Goal: Task Accomplishment & Management: Complete application form

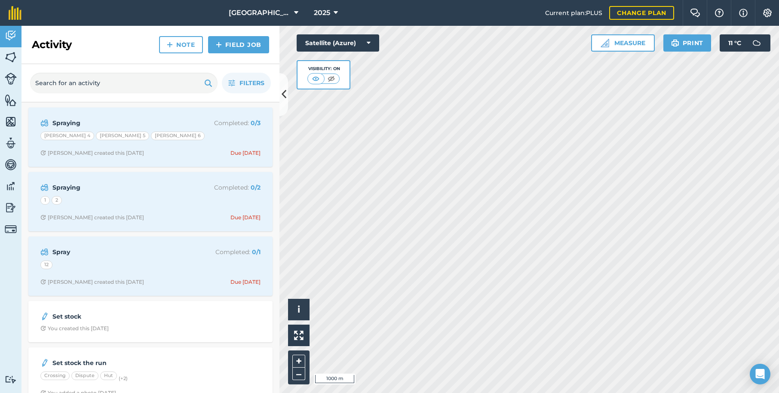
click at [12, 59] on img at bounding box center [11, 57] width 12 height 13
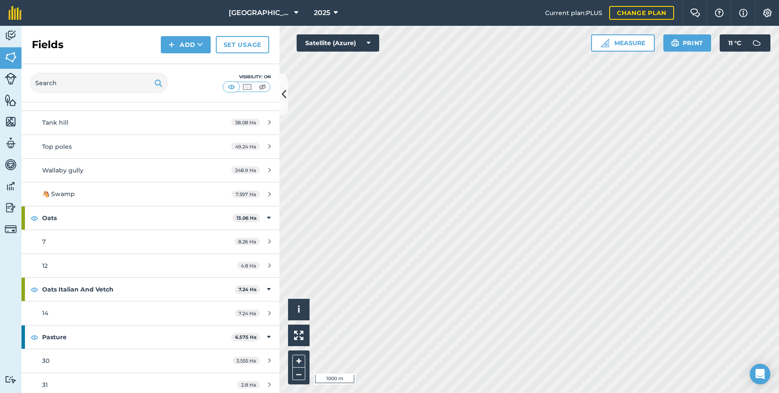
scroll to position [796, 0]
click at [269, 237] on icon at bounding box center [269, 240] width 3 height 6
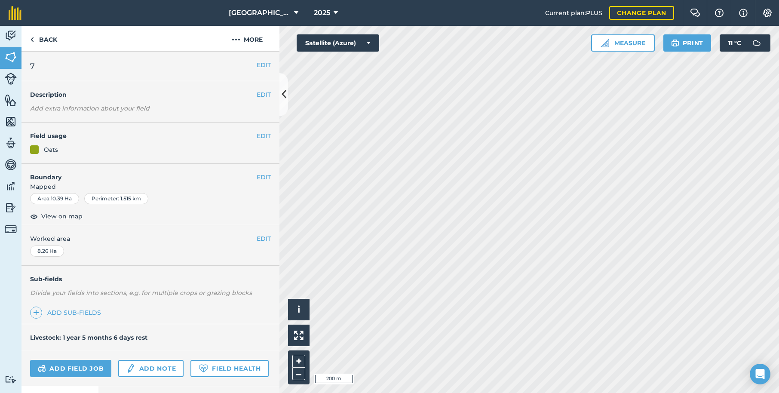
click at [264, 135] on button "EDIT" at bounding box center [264, 135] width 14 height 9
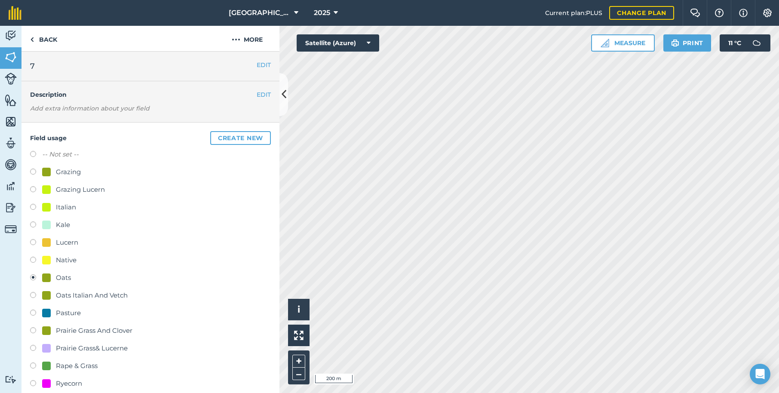
click at [34, 207] on label at bounding box center [36, 208] width 12 height 9
radio input "true"
radio input "false"
click at [235, 138] on button "Create new" at bounding box center [240, 138] width 61 height 14
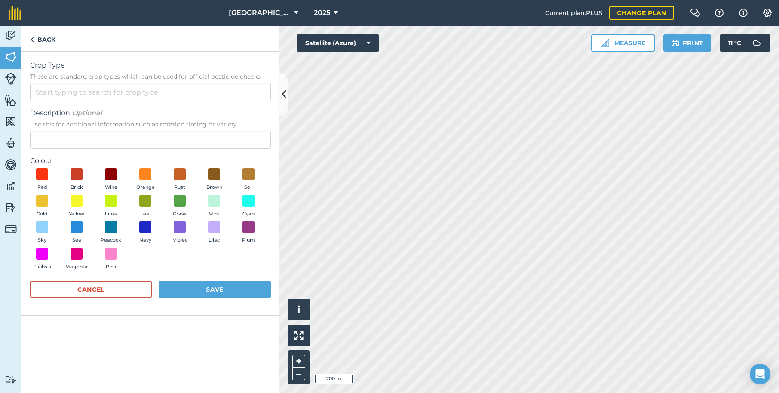
click at [196, 291] on button "Save" at bounding box center [215, 289] width 112 height 17
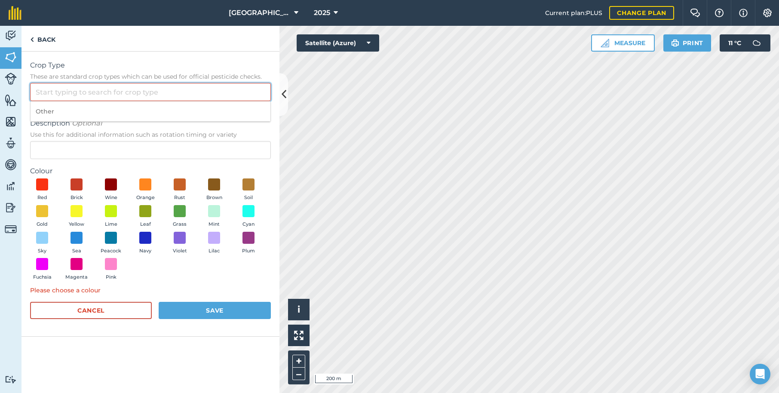
click at [46, 90] on input "Crop Type These are standard crop types which can be used for official pesticid…" at bounding box center [150, 92] width 241 height 18
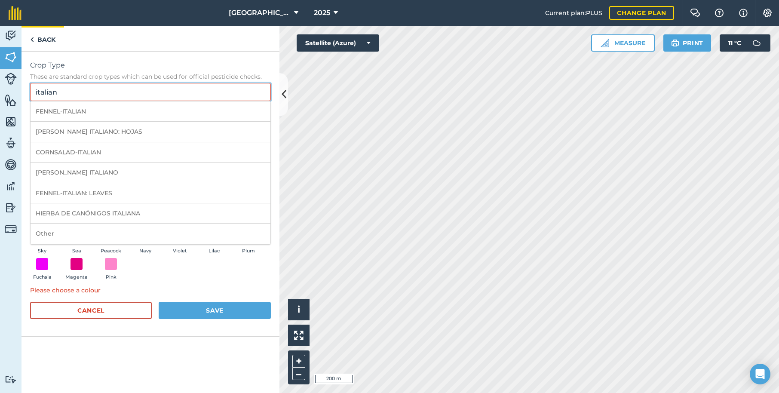
type input "italian"
click at [33, 40] on img at bounding box center [32, 39] width 4 height 10
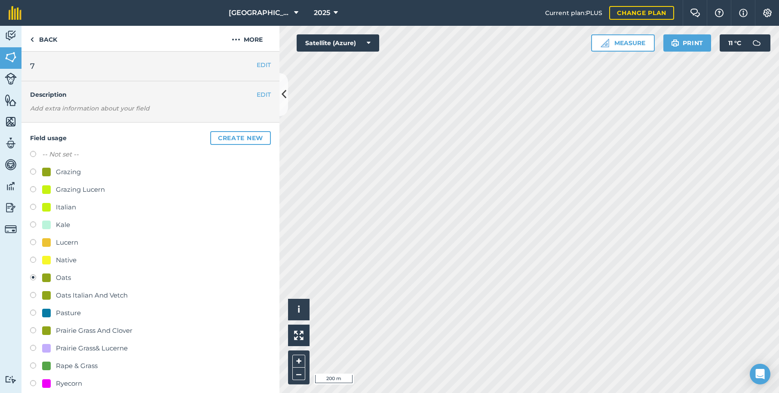
click at [252, 136] on button "Create new" at bounding box center [240, 138] width 61 height 14
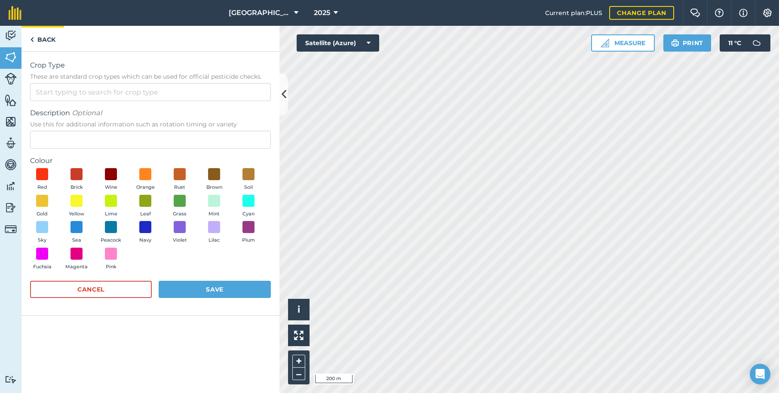
click at [31, 39] on img at bounding box center [32, 39] width 4 height 10
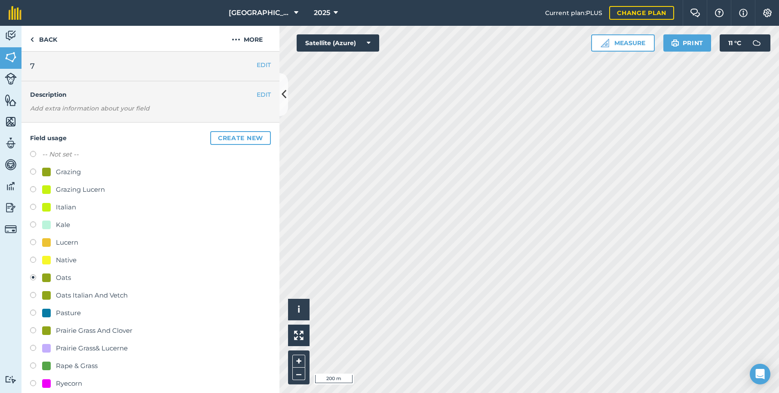
click at [34, 207] on label at bounding box center [36, 208] width 12 height 9
radio input "true"
radio input "false"
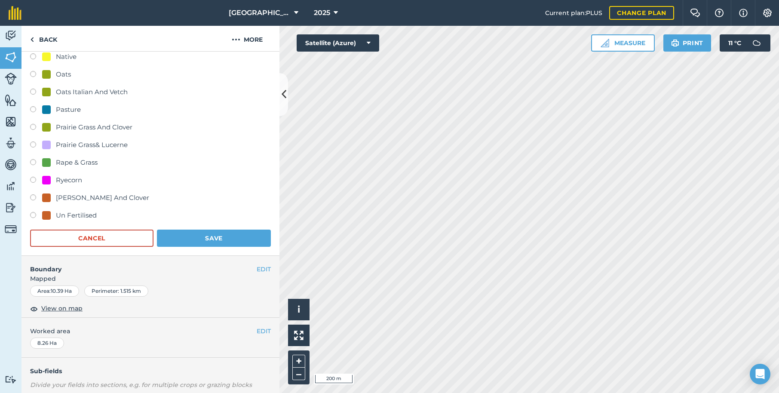
scroll to position [201, 0]
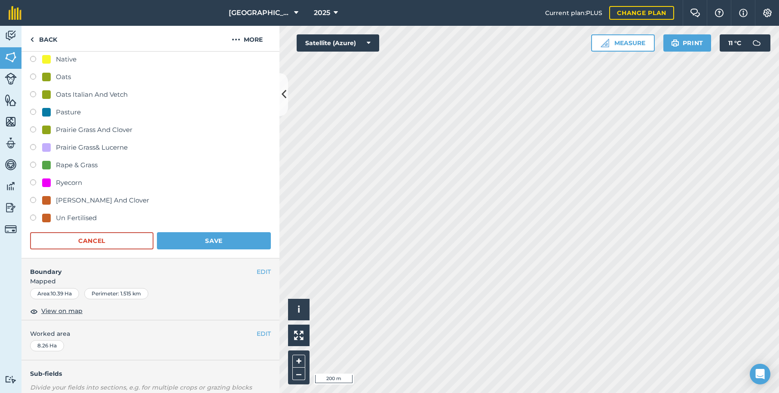
click at [217, 239] on button "Save" at bounding box center [214, 240] width 114 height 17
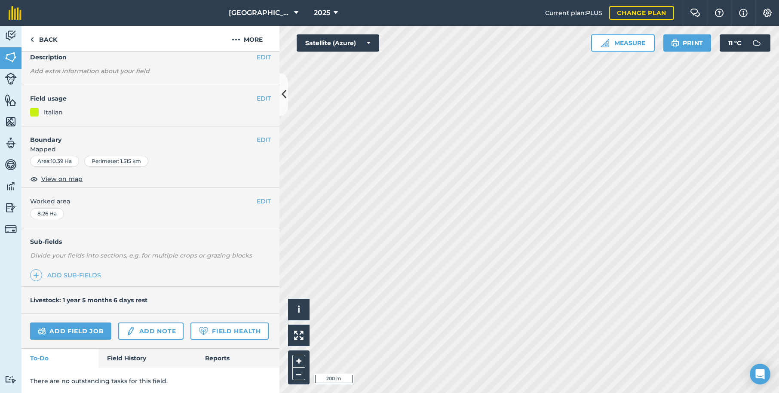
scroll to position [37, 0]
click at [129, 358] on link "Field History" at bounding box center [147, 358] width 98 height 19
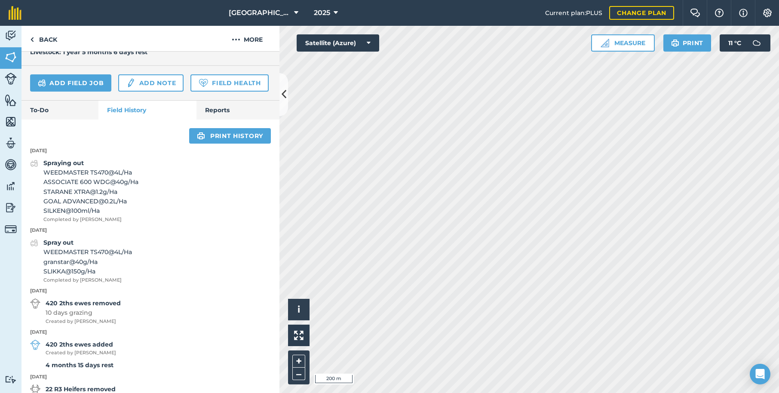
scroll to position [285, 0]
click at [130, 82] on img at bounding box center [130, 83] width 9 height 10
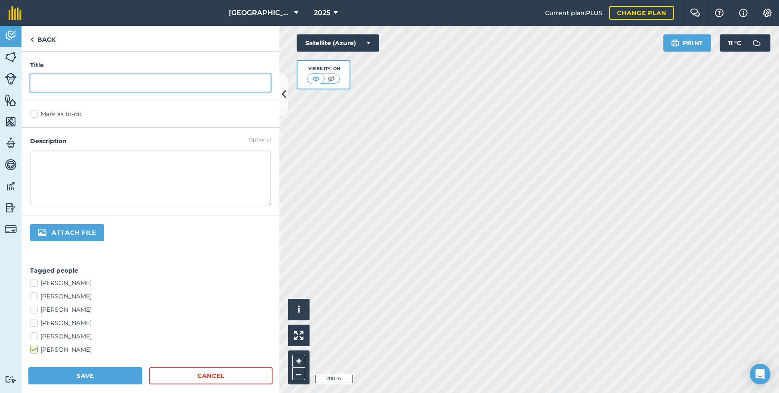
click at [51, 84] on input "text" at bounding box center [150, 83] width 241 height 18
type input "drilling"
click at [38, 164] on textarea at bounding box center [150, 179] width 241 height 56
click at [103, 159] on textarea "drilled with Italian [DATE]" at bounding box center [150, 179] width 241 height 56
click at [144, 165] on textarea "drilled with Italian [DATE]" at bounding box center [150, 179] width 241 height 56
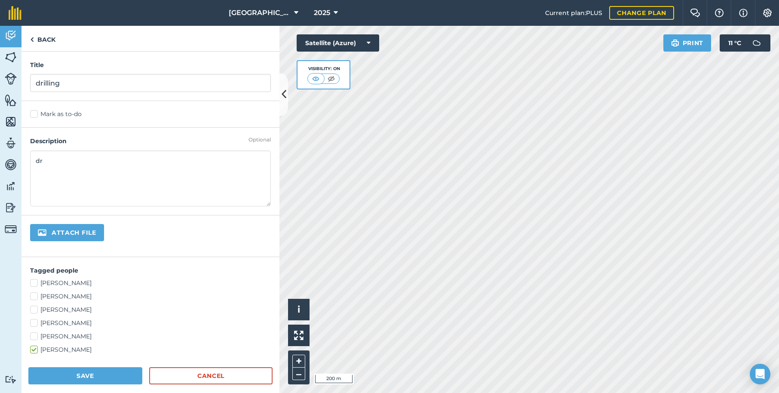
type textarea "d"
click at [33, 40] on img at bounding box center [32, 39] width 4 height 10
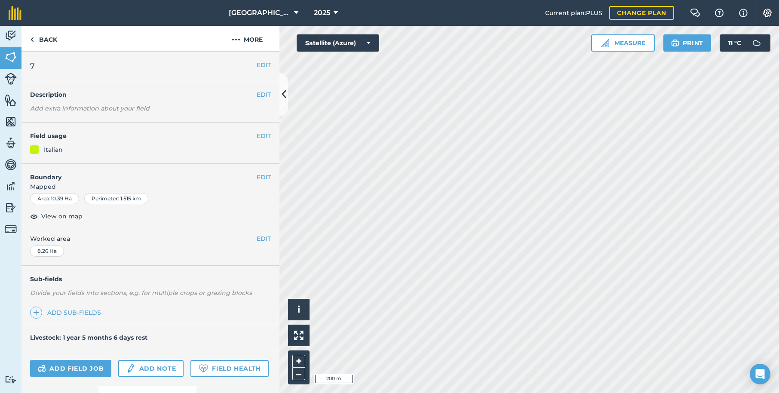
click at [264, 134] on button "EDIT" at bounding box center [264, 135] width 14 height 9
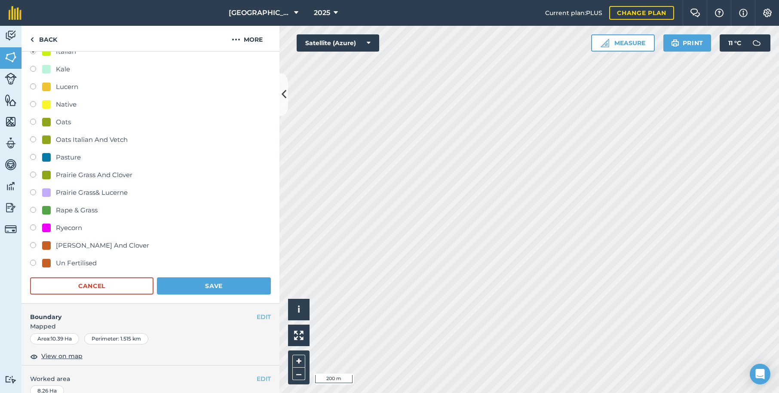
scroll to position [159, 0]
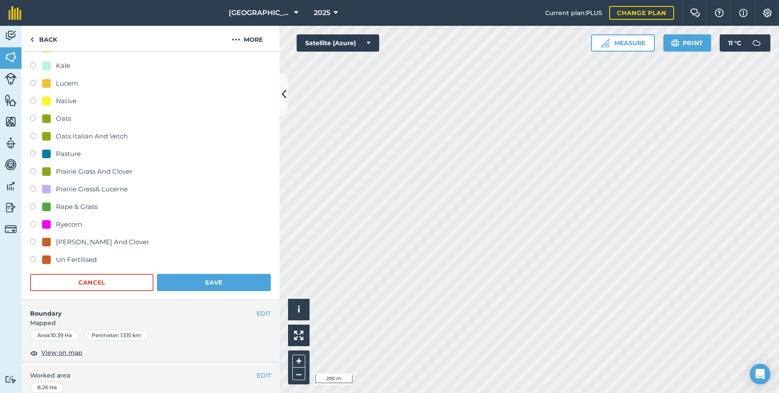
click at [212, 286] on button "Save" at bounding box center [214, 282] width 114 height 17
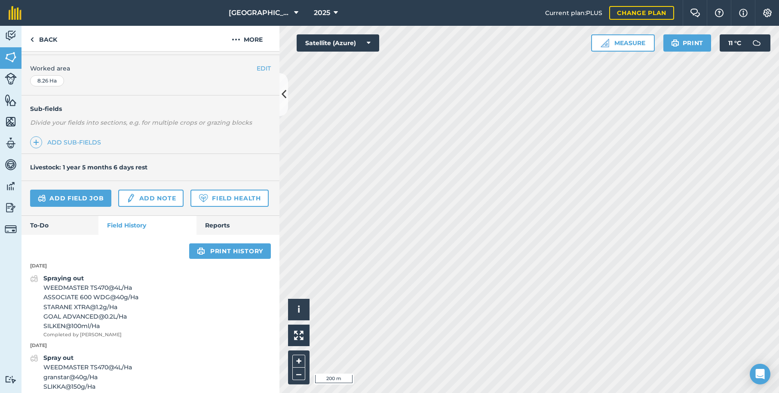
scroll to position [180, 0]
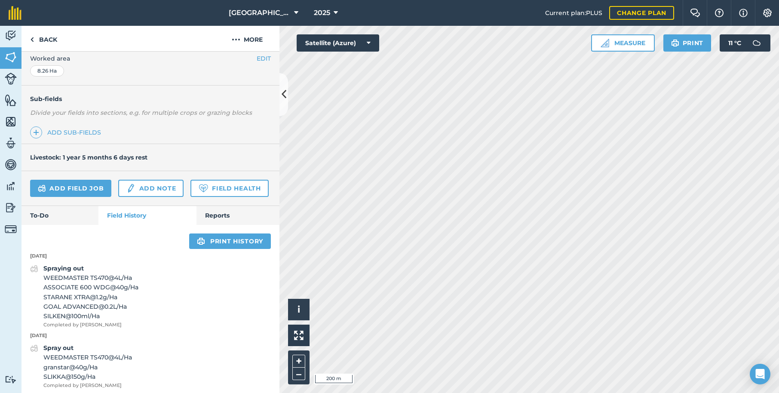
click at [11, 231] on img at bounding box center [11, 229] width 12 height 12
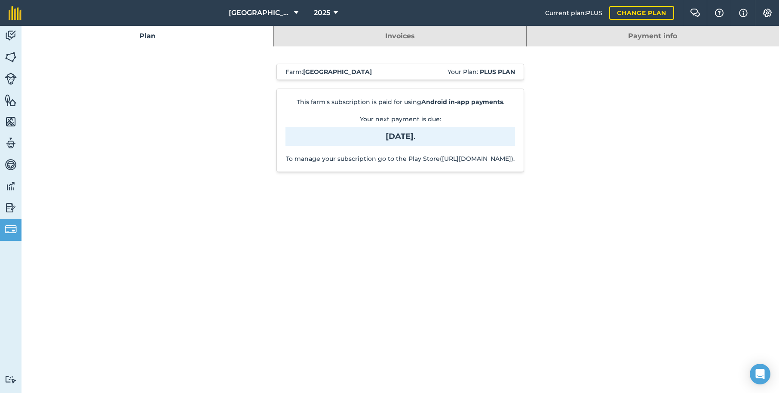
click at [8, 209] on img at bounding box center [11, 207] width 12 height 13
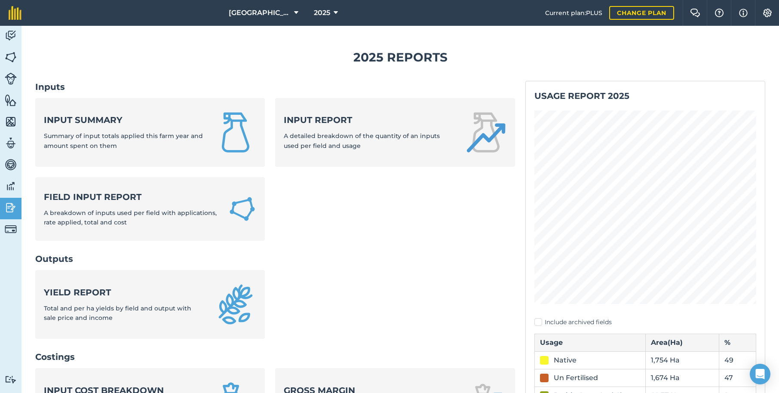
click at [11, 187] on img at bounding box center [11, 186] width 12 height 13
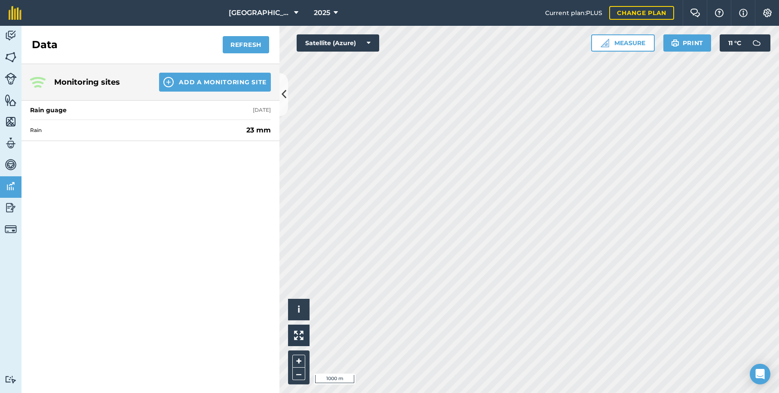
click at [10, 163] on img at bounding box center [11, 164] width 12 height 13
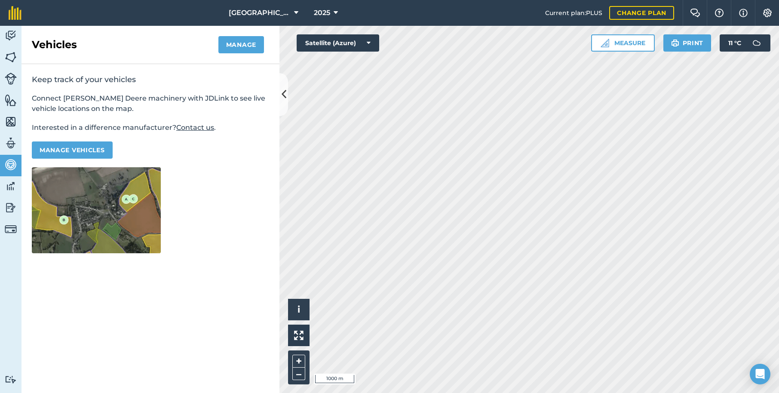
click at [10, 144] on img at bounding box center [11, 143] width 12 height 13
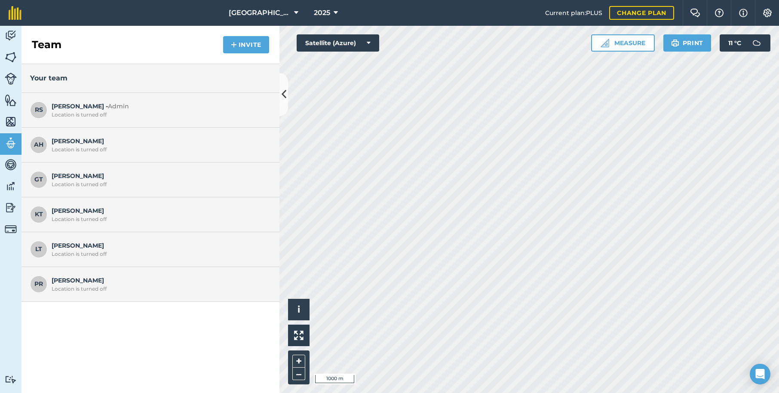
click at [11, 122] on img at bounding box center [11, 121] width 12 height 13
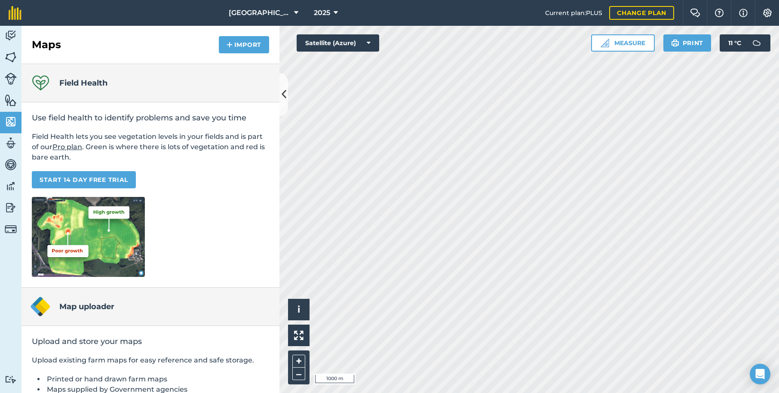
click at [13, 102] on img at bounding box center [11, 100] width 12 height 13
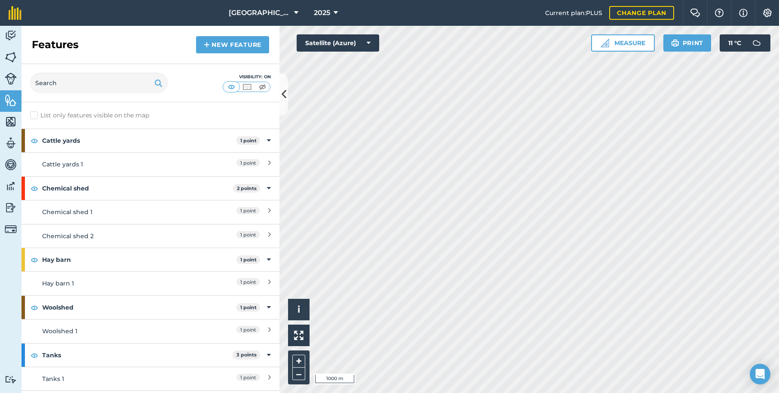
click at [9, 82] on img at bounding box center [11, 79] width 12 height 12
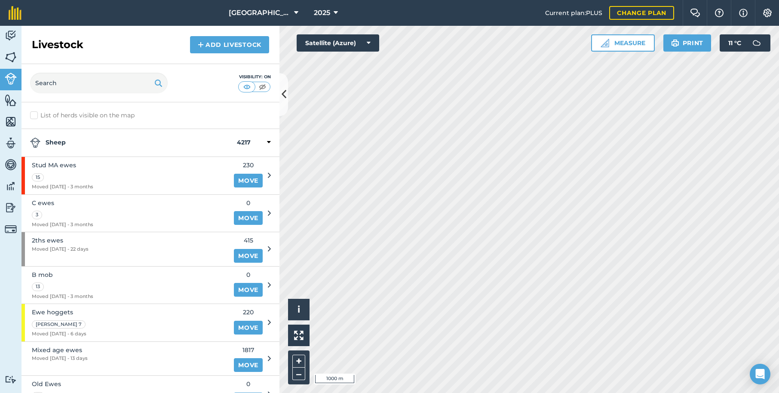
click at [9, 57] on img at bounding box center [11, 57] width 12 height 13
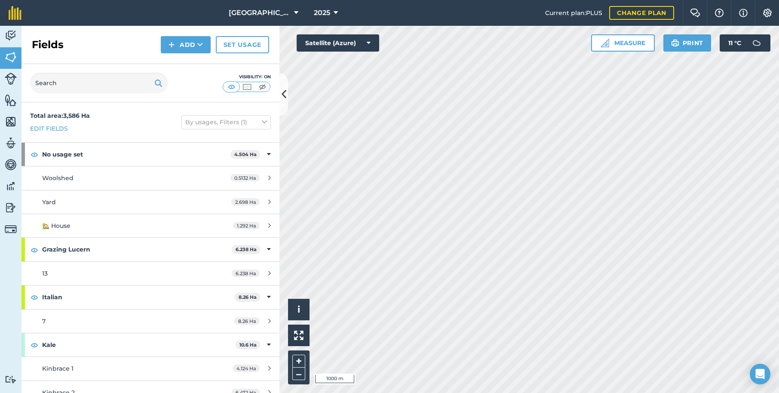
click at [12, 34] on img at bounding box center [11, 35] width 12 height 13
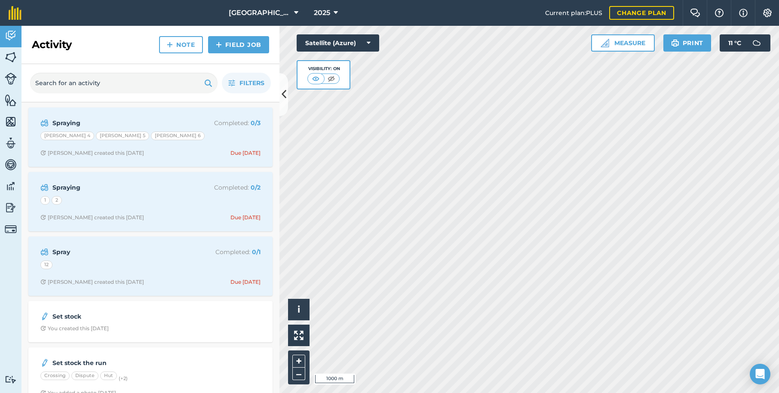
click at [230, 46] on link "Field Job" at bounding box center [238, 44] width 61 height 17
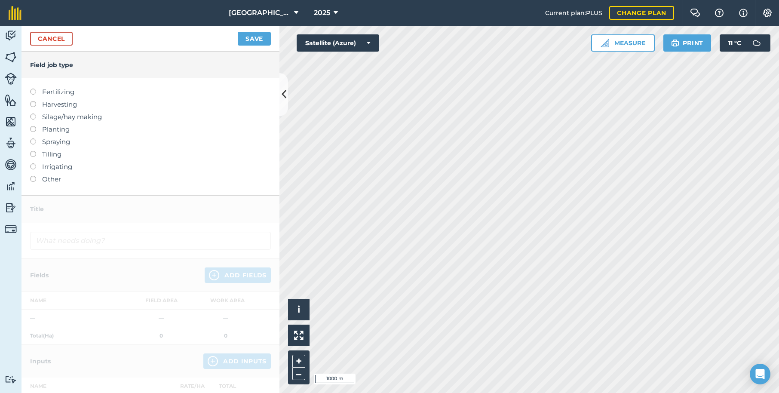
click at [34, 89] on label at bounding box center [36, 89] width 12 height 0
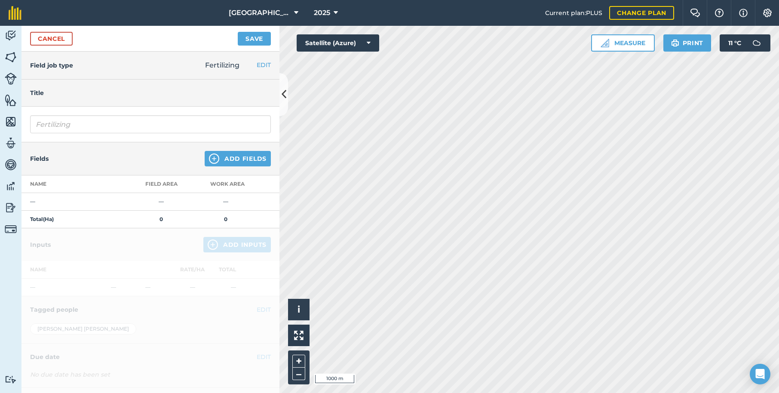
type input "Fertilizing"
click at [215, 158] on img at bounding box center [214, 159] width 10 height 10
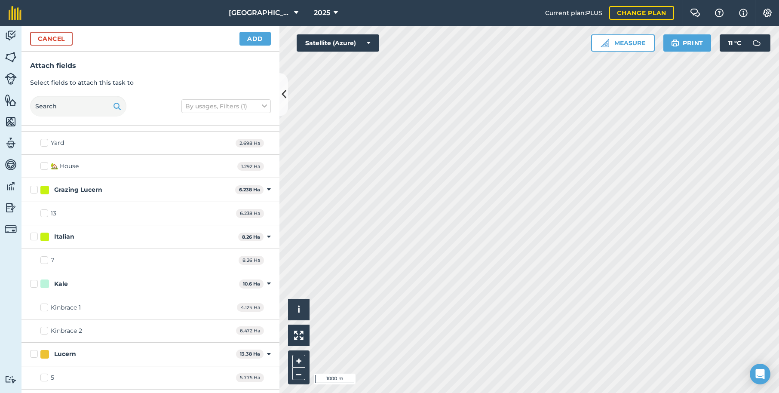
scroll to position [47, 0]
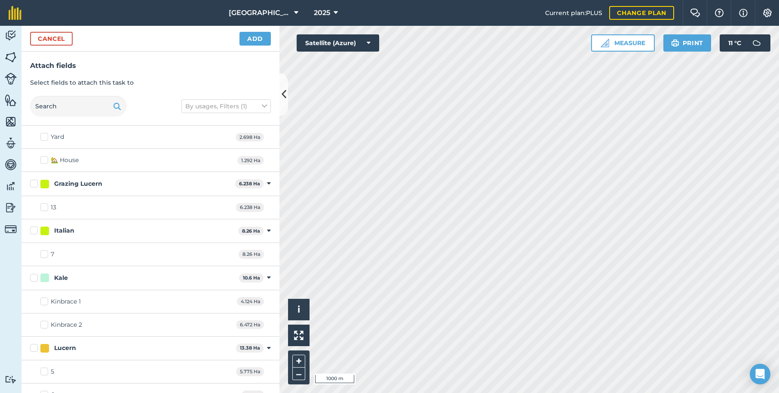
click at [45, 254] on label "7" at bounding box center [47, 254] width 14 height 9
click at [45, 254] on input "7" at bounding box center [43, 253] width 6 height 6
checkbox input "true"
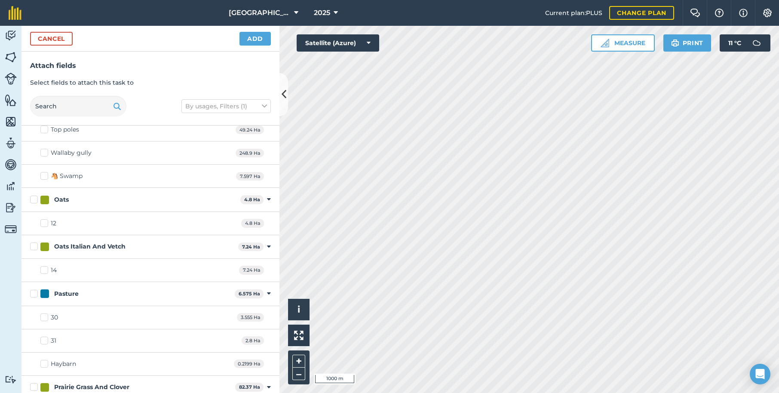
scroll to position [824, 0]
click at [45, 268] on label "14" at bounding box center [48, 269] width 16 height 9
click at [45, 268] on input "14" at bounding box center [43, 268] width 6 height 6
checkbox input "true"
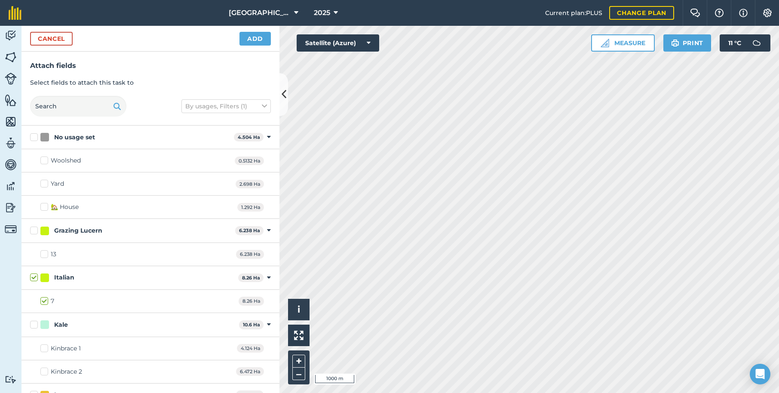
scroll to position [0, 0]
click at [256, 39] on button "Add" at bounding box center [255, 39] width 31 height 14
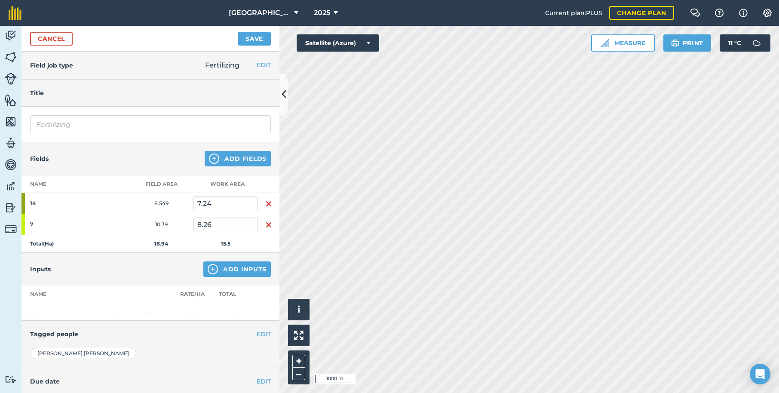
click at [38, 310] on td "—" at bounding box center [65, 312] width 86 height 18
click at [212, 268] on img at bounding box center [213, 269] width 10 height 10
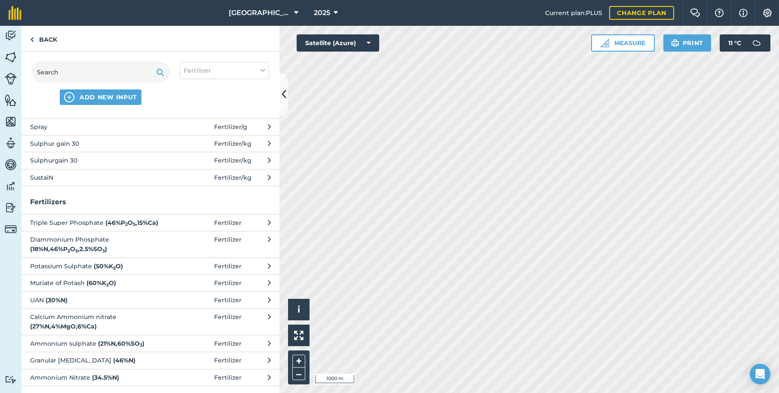
scroll to position [99, 0]
click at [58, 75] on input "text" at bounding box center [101, 72] width 138 height 21
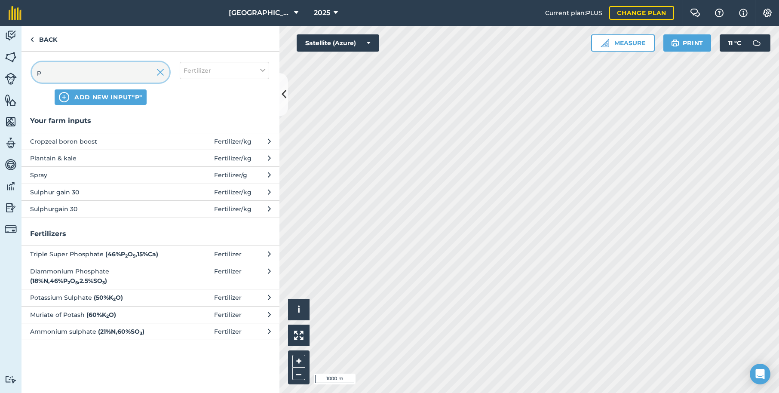
scroll to position [0, 0]
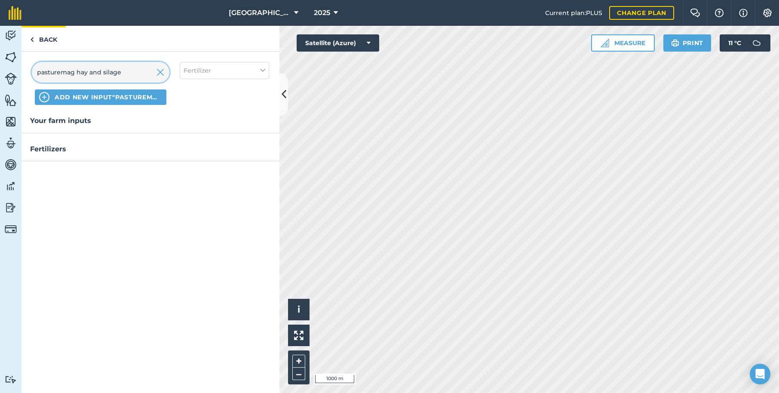
type input "pasturemag hay and silage"
click at [32, 38] on img at bounding box center [32, 39] width 4 height 10
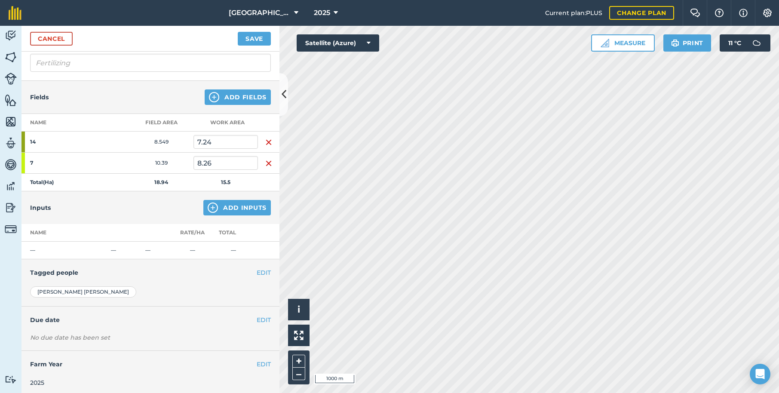
scroll to position [60, 0]
click at [214, 209] on img at bounding box center [213, 209] width 10 height 10
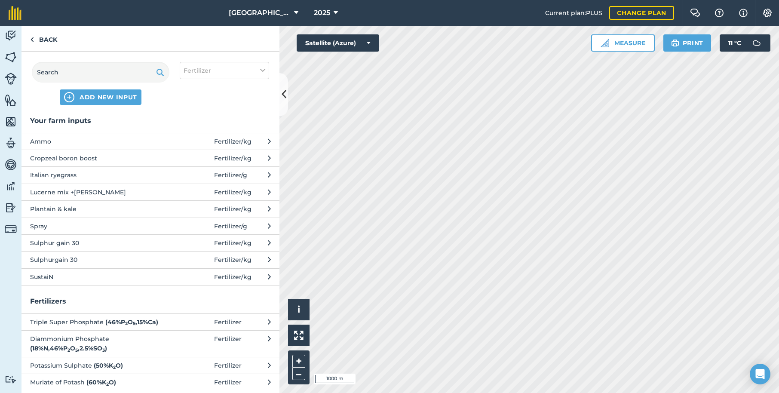
click at [264, 69] on icon at bounding box center [262, 70] width 5 height 9
click at [102, 71] on input "text" at bounding box center [101, 72] width 138 height 21
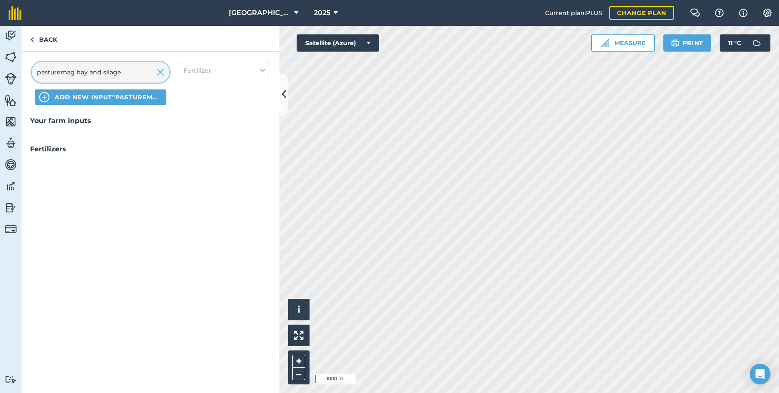
type input "pasturemag hay and silage"
click at [53, 97] on button "ADD NEW INPUT "pasturemag hay and silage"" at bounding box center [101, 96] width 132 height 15
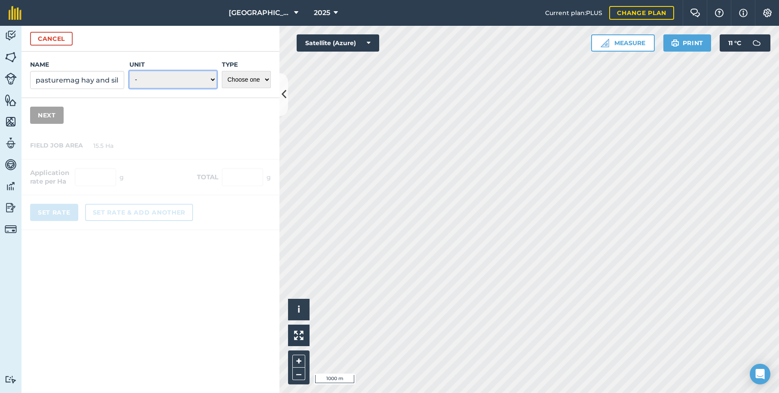
select select "KILOGRAMS"
select select "FERTILIZER"
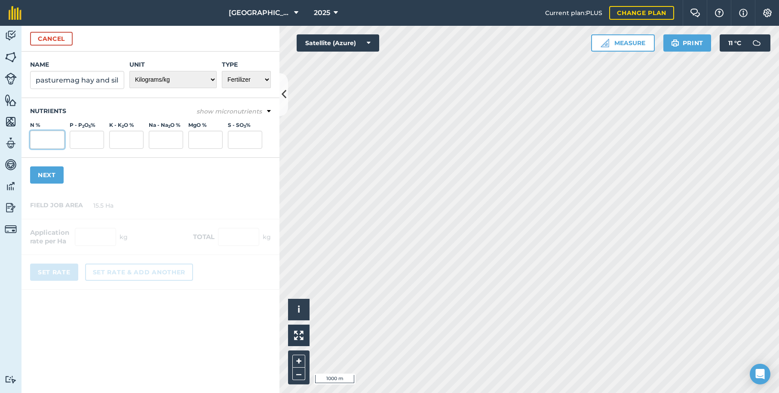
click at [51, 145] on input "N %" at bounding box center [47, 140] width 34 height 18
type input "9.18"
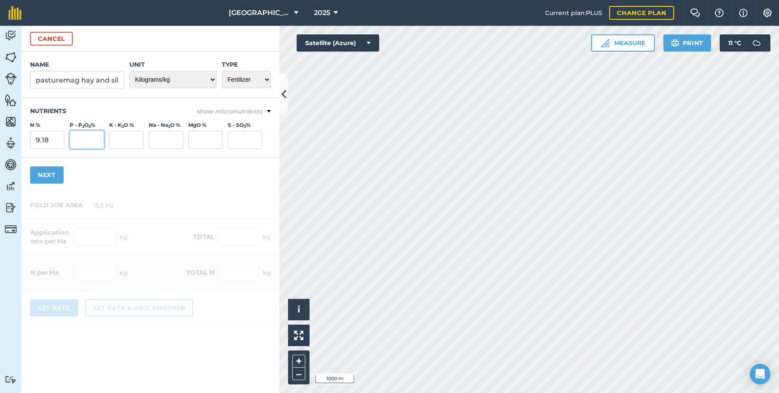
click at [87, 140] on input "P - P 2 O 5 %" at bounding box center [87, 140] width 34 height 18
type input "2.72"
click at [120, 140] on input "K - K 2 O %" at bounding box center [126, 140] width 34 height 18
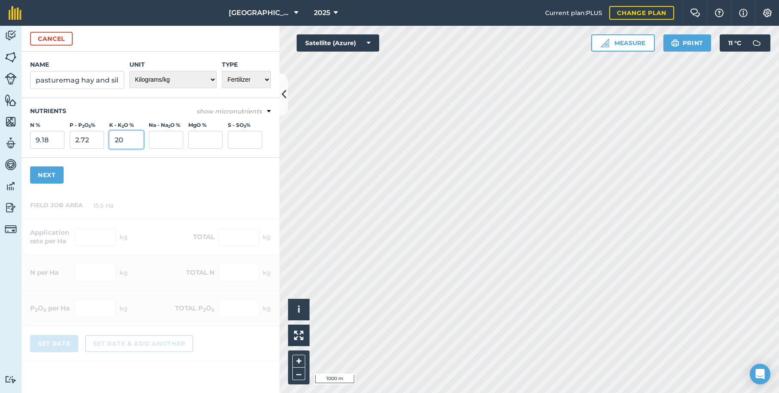
type input "20"
click at [234, 139] on input "S - SO 3 %" at bounding box center [245, 140] width 34 height 18
type input "3.4"
click at [192, 142] on input "MgO %" at bounding box center [205, 140] width 34 height 18
type input "2"
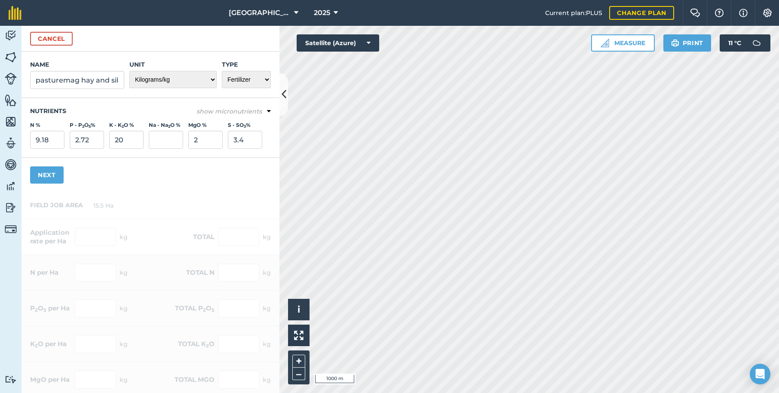
click at [271, 111] on icon at bounding box center [269, 112] width 4 height 8
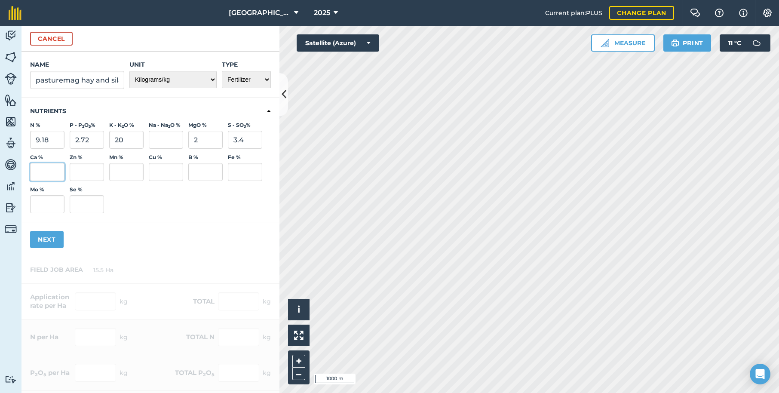
click at [43, 176] on input "Ca %" at bounding box center [47, 172] width 34 height 18
type input "6.6"
click at [43, 243] on button "Next" at bounding box center [47, 239] width 34 height 17
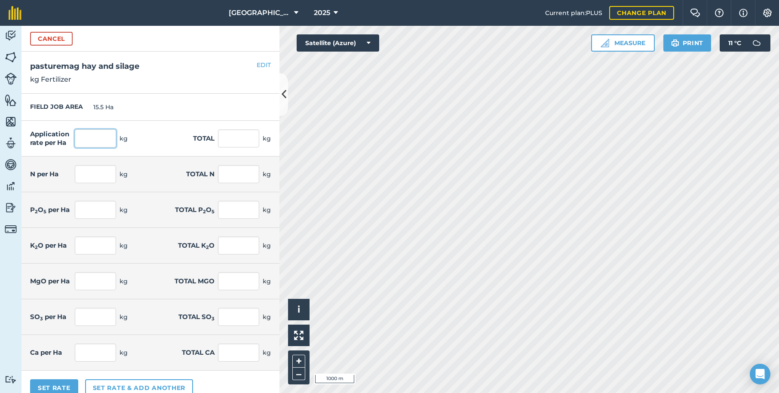
click at [88, 140] on input "text" at bounding box center [95, 138] width 41 height 18
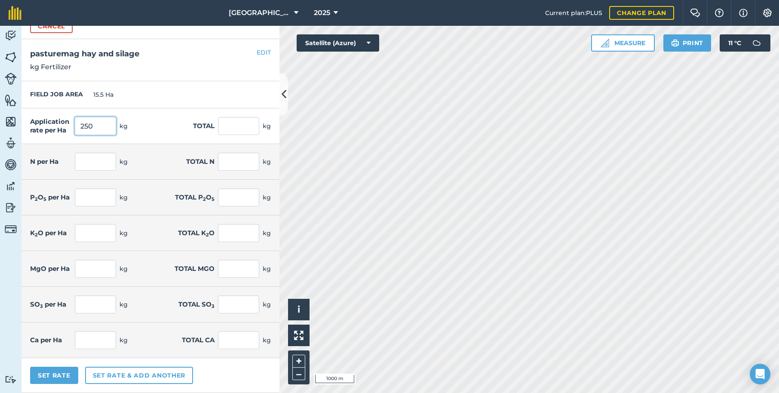
scroll to position [12, 0]
type input "250"
type input "3,875"
type input "22.95"
type input "355.725"
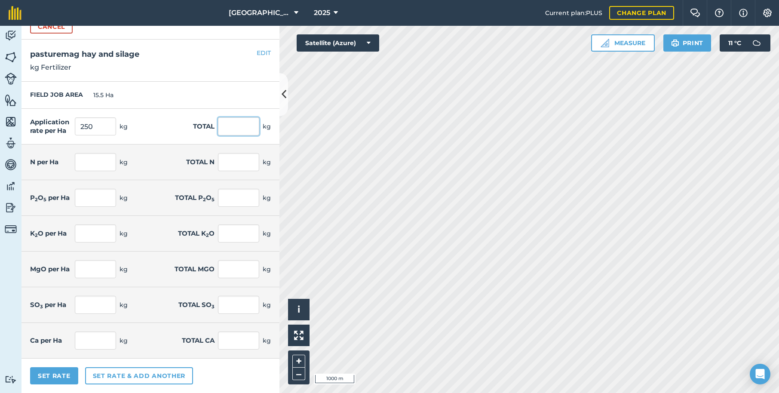
type input "6.8"
type input "105.4"
type input "50"
type input "775"
type input "8.5"
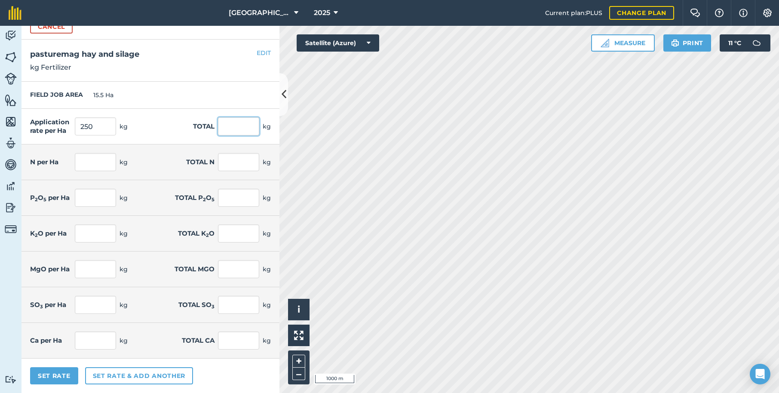
type input "131.75"
type input "5"
type input "77.5"
type input "16.5"
type input "255.75"
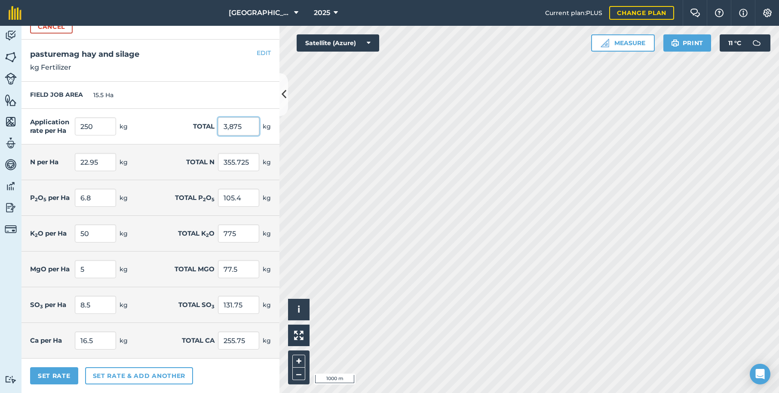
click at [244, 126] on input "3,875" at bounding box center [238, 126] width 41 height 18
click at [55, 378] on button "Set Rate" at bounding box center [54, 375] width 48 height 17
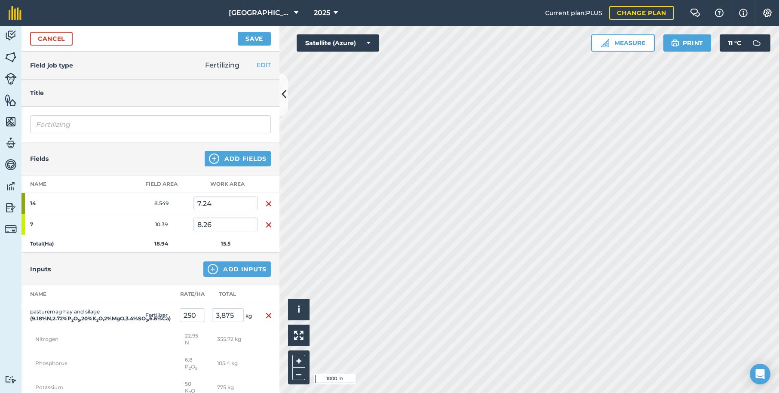
scroll to position [0, 0]
click at [255, 39] on button "Save" at bounding box center [254, 39] width 33 height 14
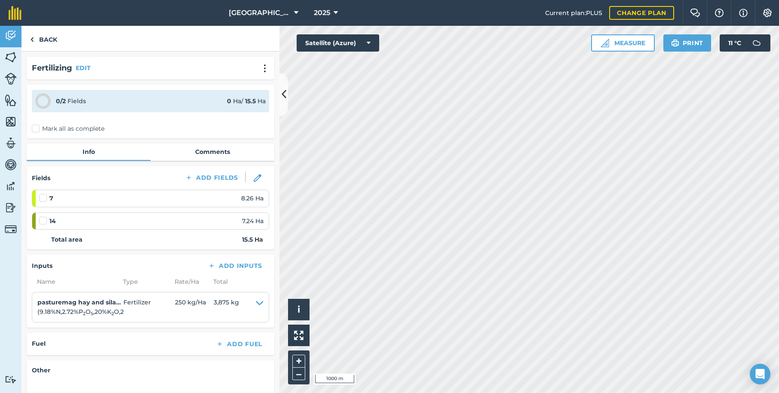
click at [37, 130] on label "Mark all as complete" at bounding box center [68, 128] width 73 height 9
click at [37, 130] on input "Mark all as complete" at bounding box center [35, 127] width 6 height 6
checkbox input "false"
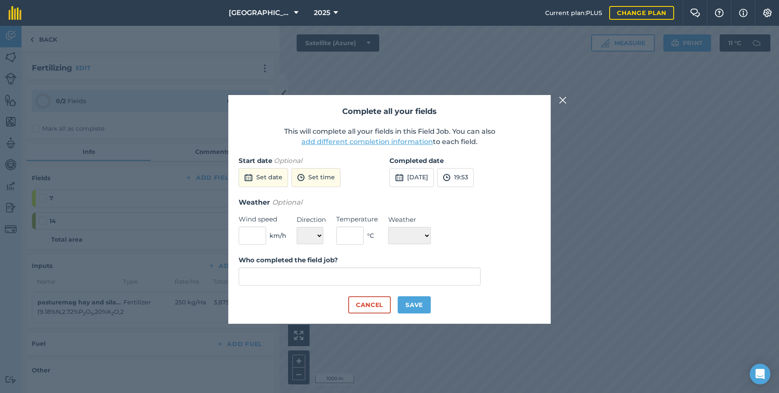
type input "[PERSON_NAME]"
click at [417, 305] on button "Save" at bounding box center [414, 304] width 33 height 17
checkbox input "true"
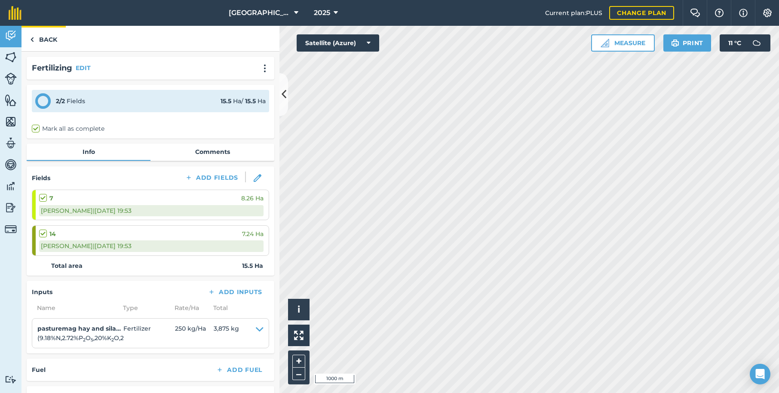
click at [34, 40] on img at bounding box center [32, 39] width 4 height 10
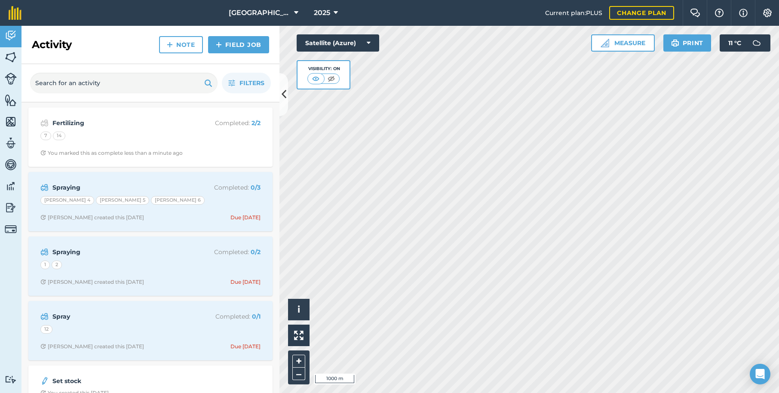
click at [221, 43] on img at bounding box center [219, 45] width 6 height 10
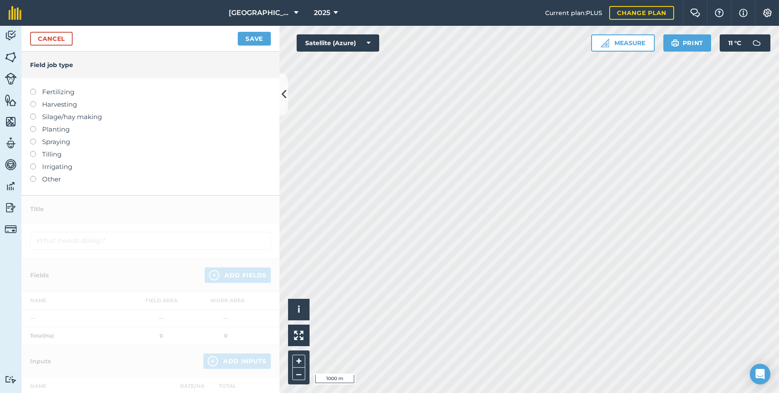
click at [35, 89] on label at bounding box center [36, 89] width 12 height 0
type input "Fertilizing"
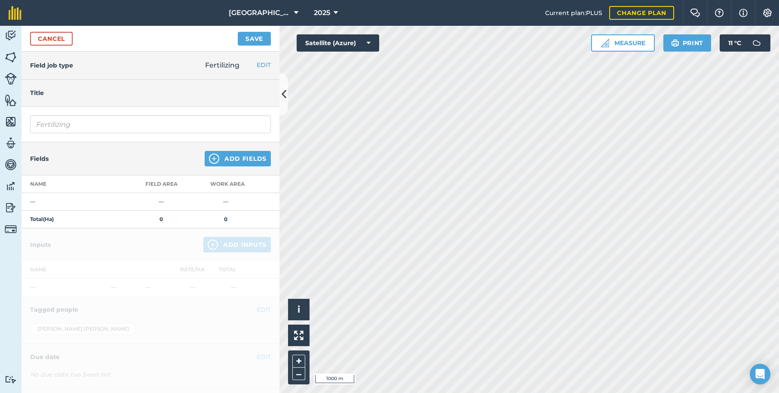
click at [215, 158] on img at bounding box center [214, 159] width 10 height 10
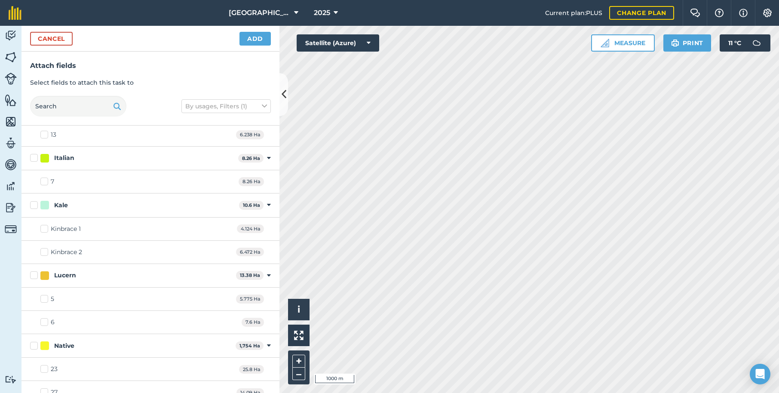
scroll to position [126, 0]
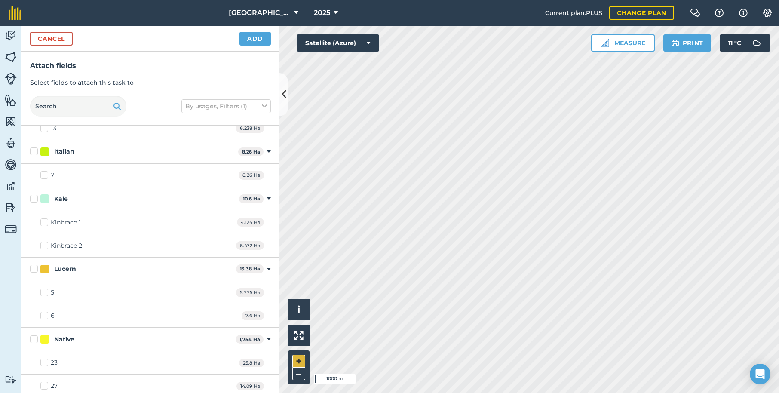
click at [301, 360] on button "+" at bounding box center [298, 361] width 13 height 13
click at [298, 361] on button "+" at bounding box center [298, 361] width 13 height 13
click at [298, 360] on button "+" at bounding box center [298, 361] width 13 height 13
checkbox input "true"
click at [768, 12] on img at bounding box center [768, 13] width 10 height 9
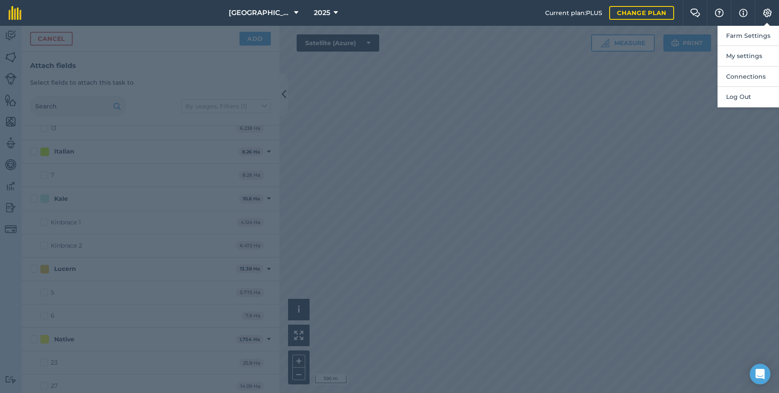
click at [700, 100] on div at bounding box center [389, 209] width 779 height 367
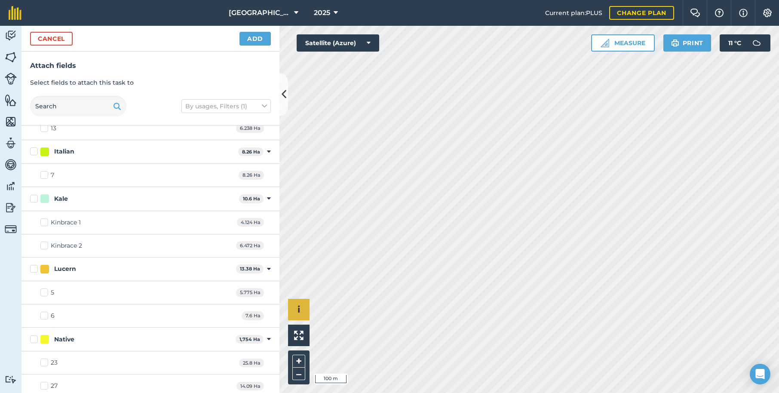
click at [302, 314] on button "i" at bounding box center [299, 310] width 22 height 22
click at [298, 338] on img at bounding box center [298, 335] width 9 height 9
click at [298, 361] on button "+" at bounding box center [298, 361] width 13 height 13
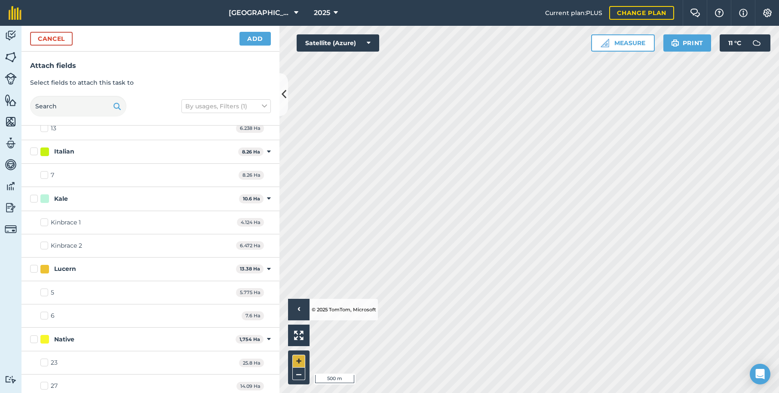
click at [298, 361] on button "+" at bounding box center [298, 361] width 13 height 13
click at [299, 363] on button "+" at bounding box center [298, 361] width 13 height 13
click at [618, 43] on button "Measure" at bounding box center [623, 42] width 64 height 17
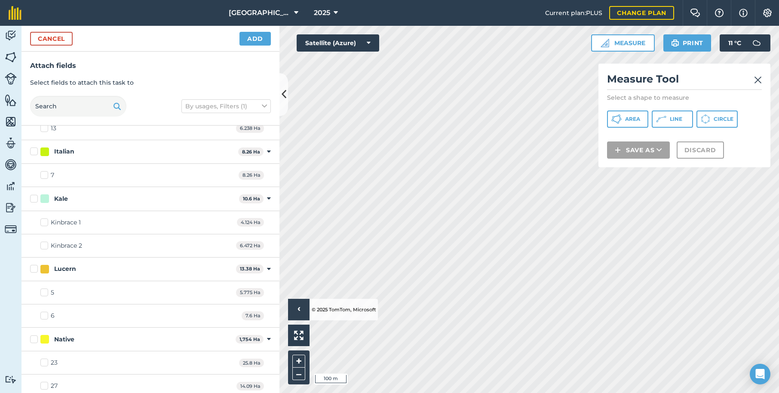
click at [666, 120] on icon at bounding box center [661, 119] width 10 height 10
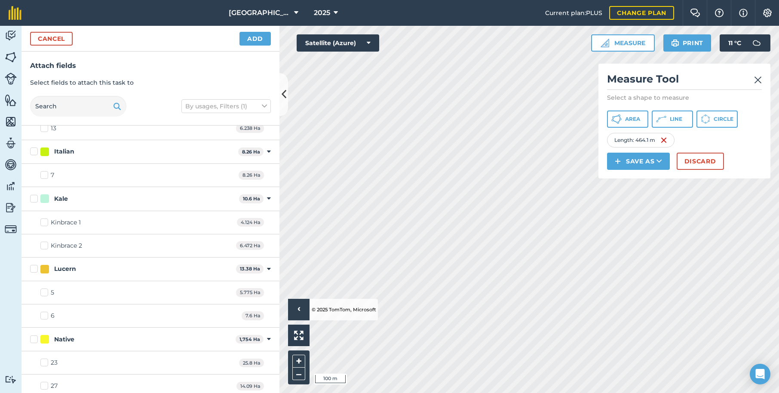
click at [666, 140] on img at bounding box center [664, 140] width 7 height 10
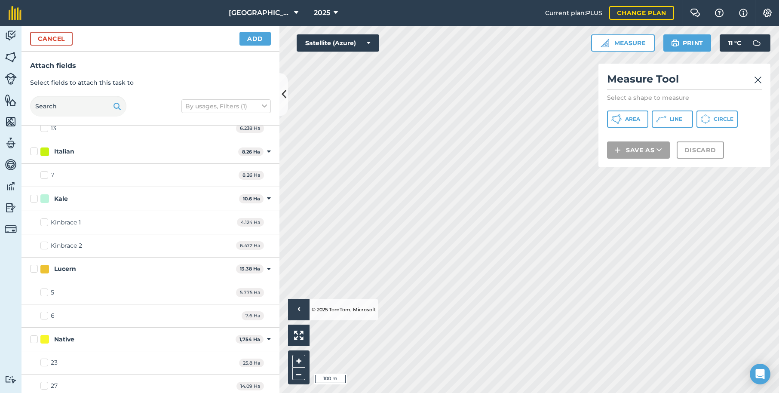
click at [658, 121] on icon at bounding box center [657, 121] width 2 height 2
click at [634, 119] on span "Area" at bounding box center [632, 119] width 15 height 7
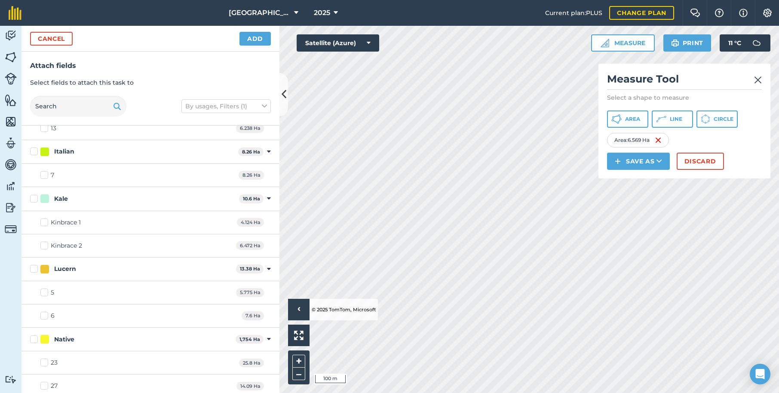
click at [631, 163] on button "Save as" at bounding box center [638, 161] width 63 height 17
click at [628, 180] on link "Field" at bounding box center [639, 180] width 60 height 19
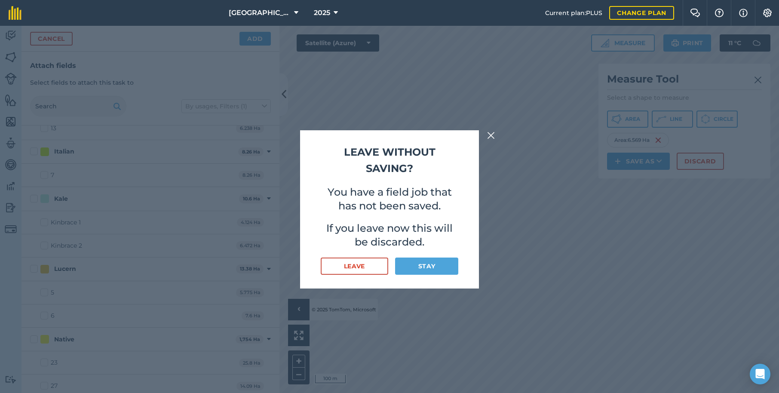
click at [370, 268] on button "Leave" at bounding box center [355, 266] width 68 height 17
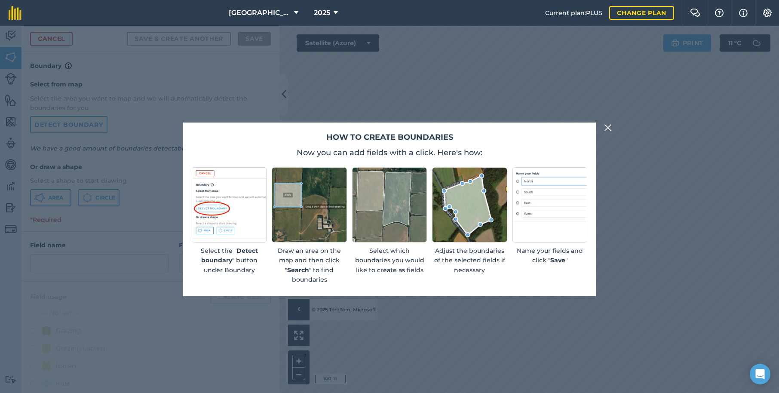
click at [609, 127] on img at bounding box center [608, 128] width 8 height 10
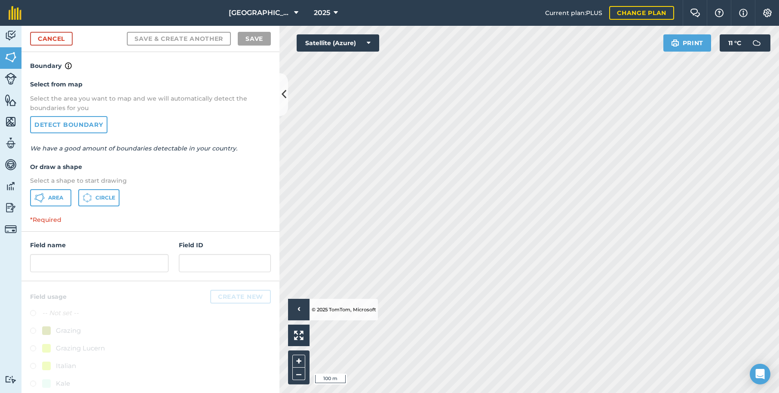
click at [60, 195] on span "Area" at bounding box center [55, 197] width 15 height 7
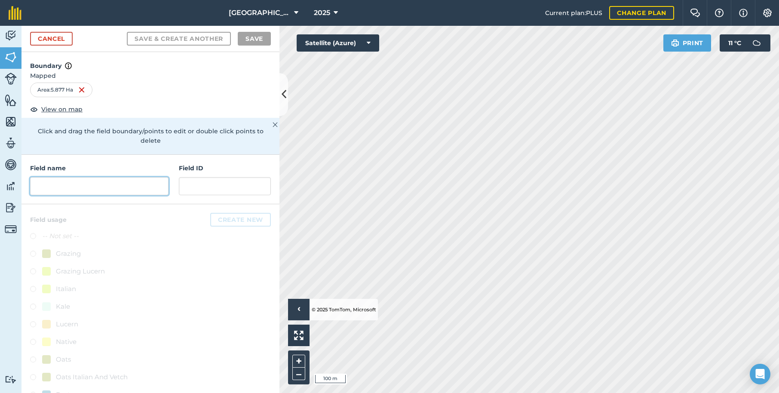
click at [55, 181] on input "text" at bounding box center [99, 186] width 138 height 18
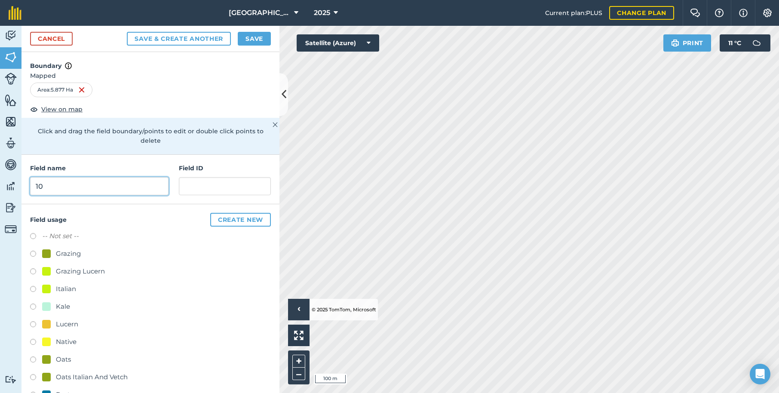
type input "10"
click at [240, 213] on button "Create new" at bounding box center [240, 220] width 61 height 14
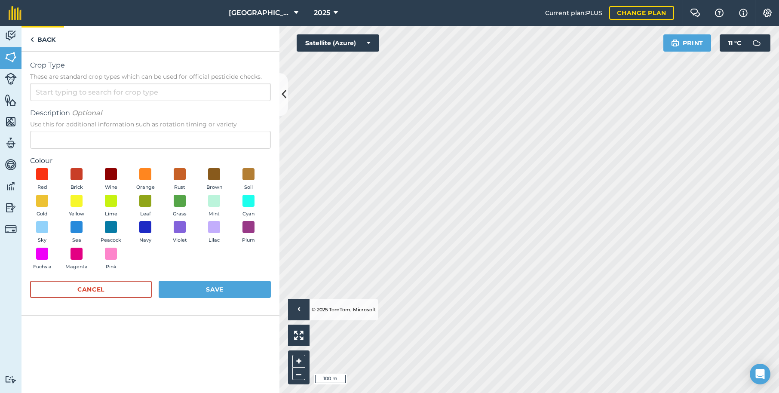
click at [39, 38] on link "Back" at bounding box center [43, 38] width 43 height 25
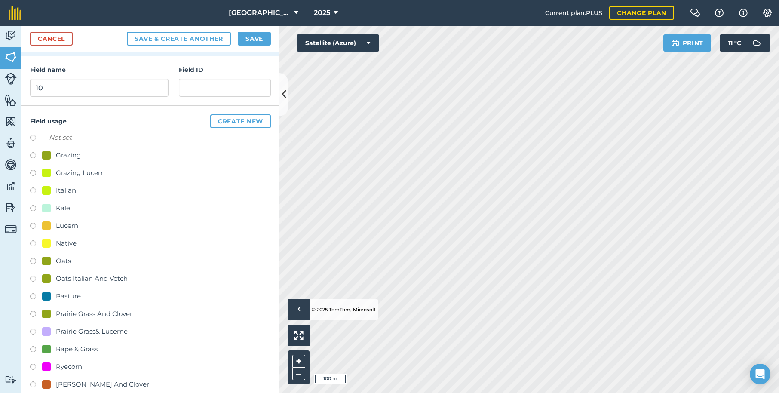
scroll to position [105, 0]
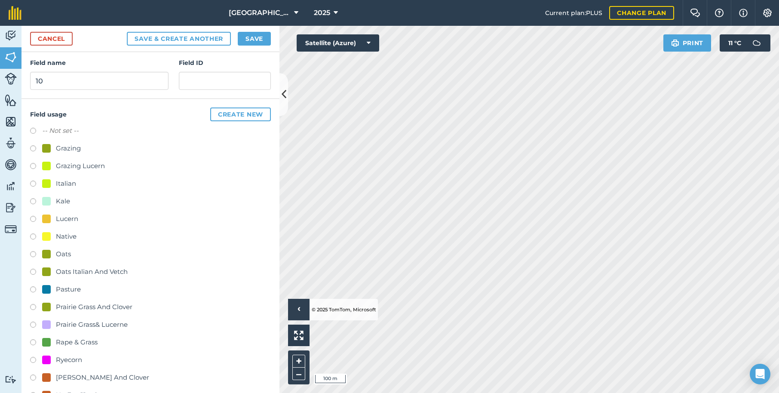
click at [34, 304] on label at bounding box center [36, 308] width 12 height 9
radio input "true"
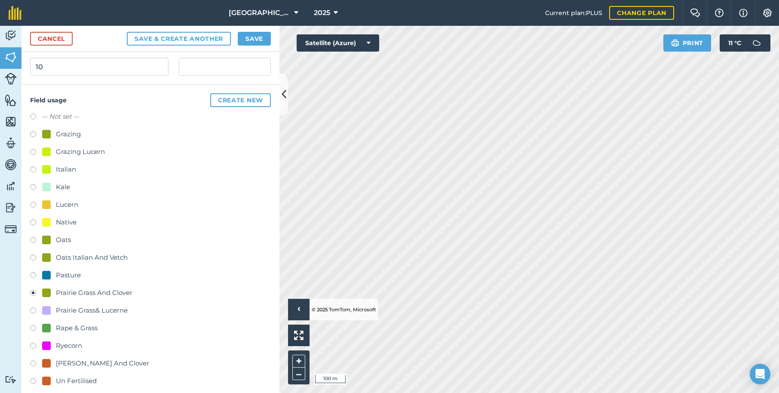
scroll to position [119, 0]
click at [257, 37] on button "Save" at bounding box center [254, 39] width 33 height 14
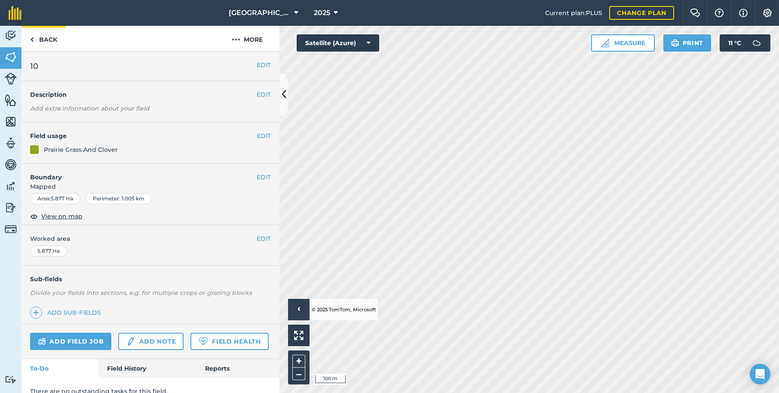
click at [51, 40] on link "Back" at bounding box center [44, 38] width 44 height 25
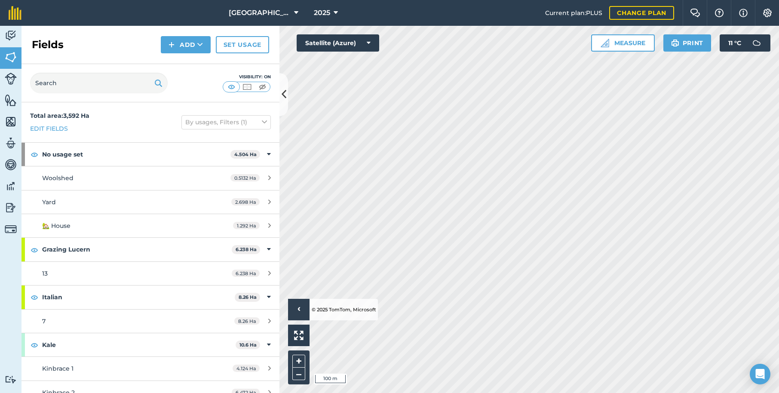
click at [626, 42] on button "Measure" at bounding box center [623, 42] width 64 height 17
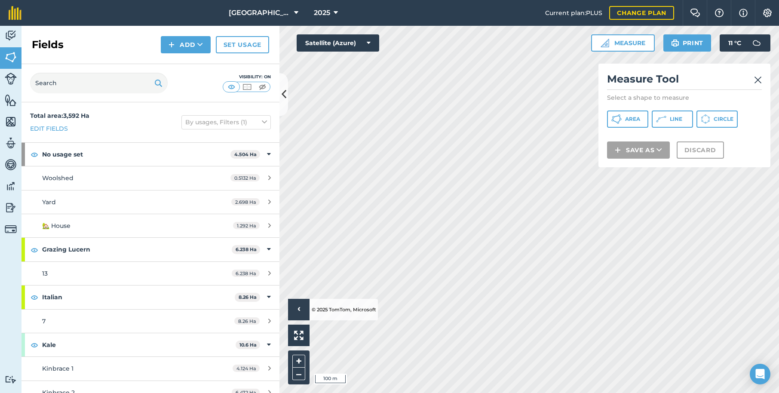
click at [626, 120] on span "Area" at bounding box center [632, 119] width 15 height 7
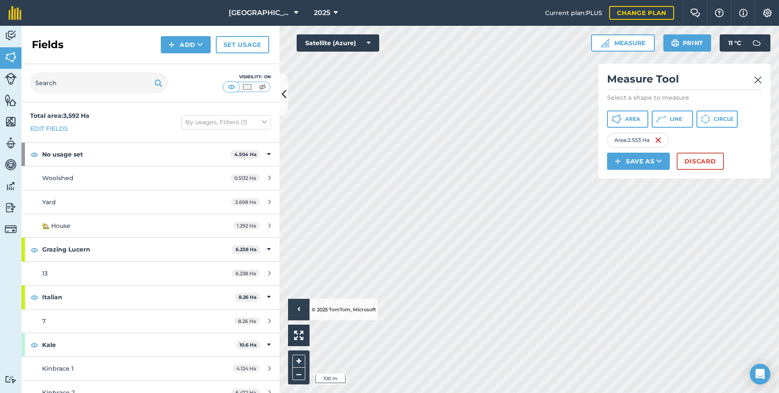
click at [642, 160] on button "Save as" at bounding box center [638, 161] width 63 height 17
click at [638, 181] on link "Field" at bounding box center [639, 180] width 60 height 19
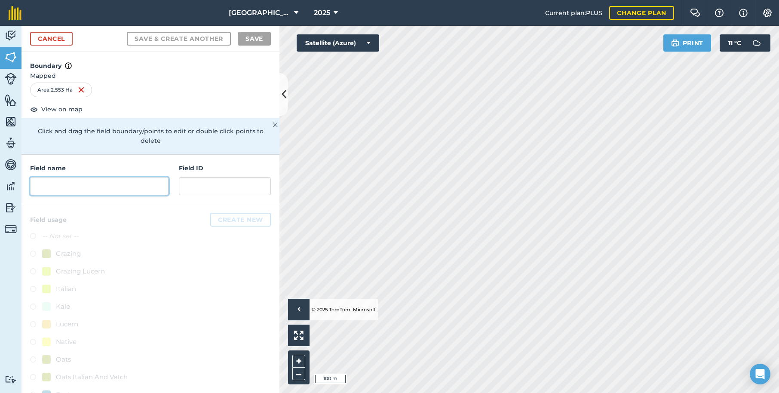
click at [63, 177] on input "text" at bounding box center [99, 186] width 138 height 18
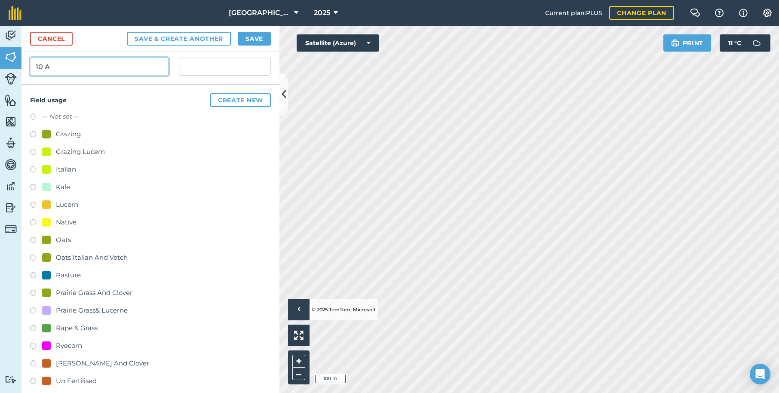
scroll to position [119, 0]
type input "10 A"
click at [33, 290] on label at bounding box center [36, 294] width 12 height 9
radio input "true"
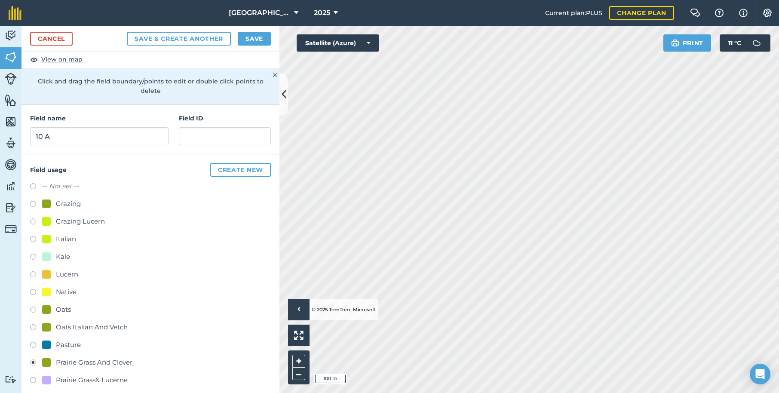
scroll to position [40, 0]
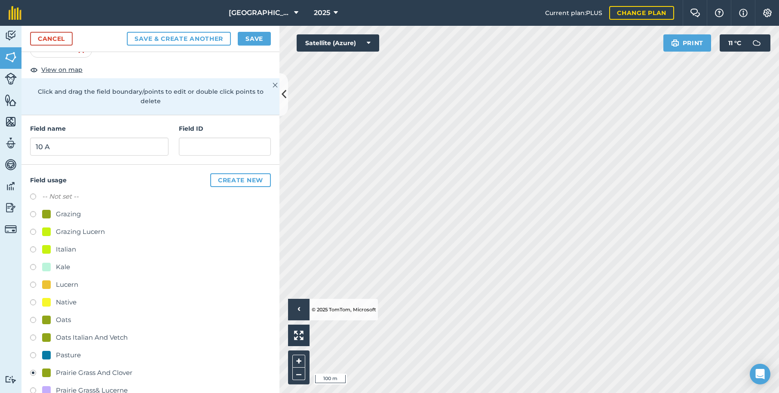
click at [259, 38] on button "Save" at bounding box center [254, 39] width 33 height 14
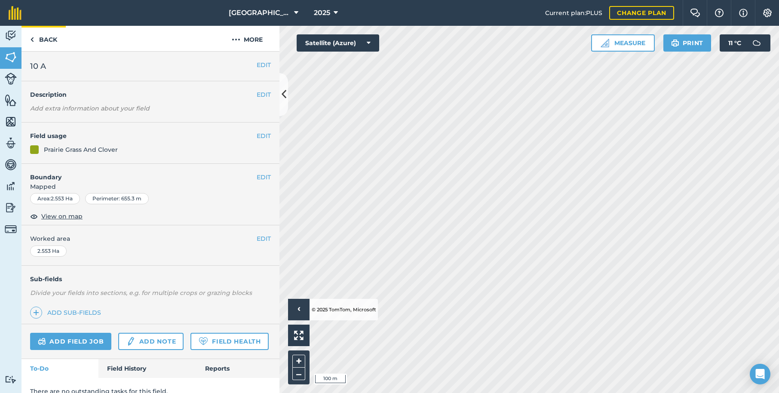
click at [44, 39] on link "Back" at bounding box center [44, 38] width 44 height 25
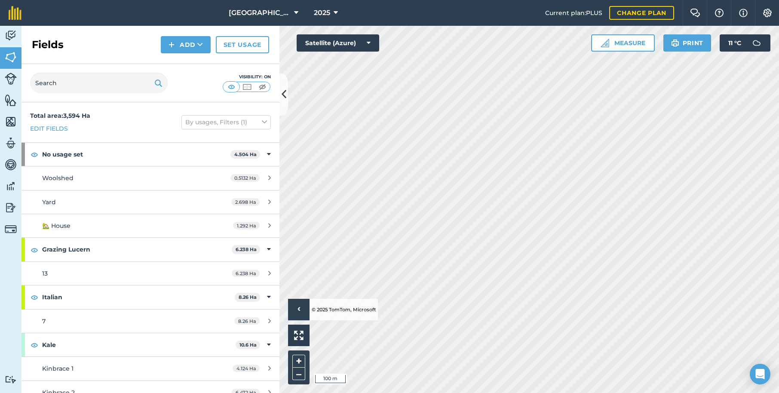
click at [12, 37] on img at bounding box center [11, 35] width 12 height 13
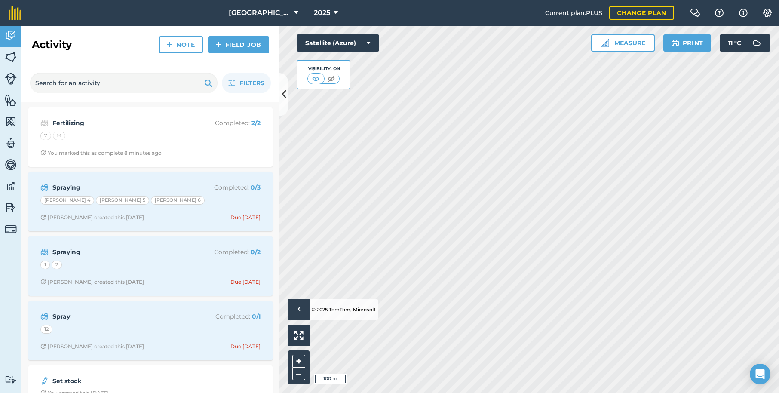
click at [222, 43] on img at bounding box center [219, 45] width 6 height 10
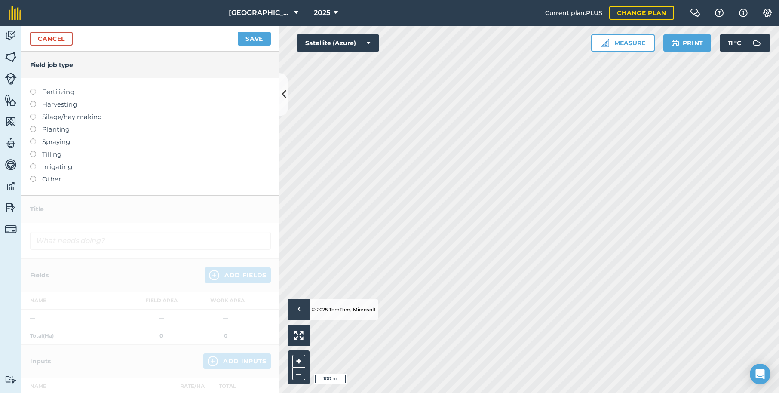
click at [32, 89] on label at bounding box center [36, 89] width 12 height 0
type input "Fertilizing"
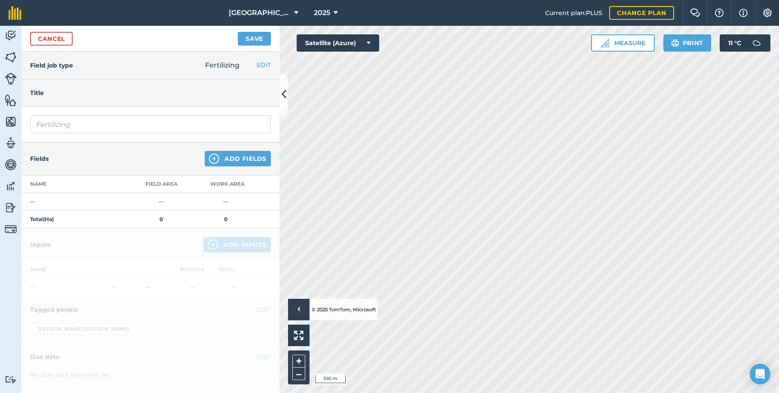
click at [214, 159] on img at bounding box center [214, 159] width 10 height 10
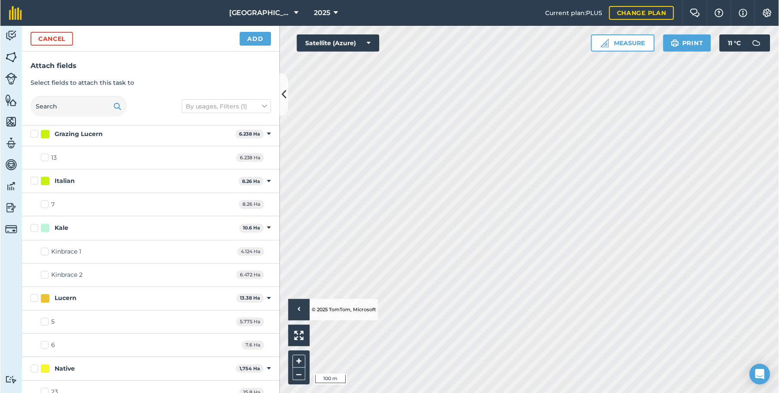
scroll to position [104, 0]
